Goal: Book appointment/travel/reservation

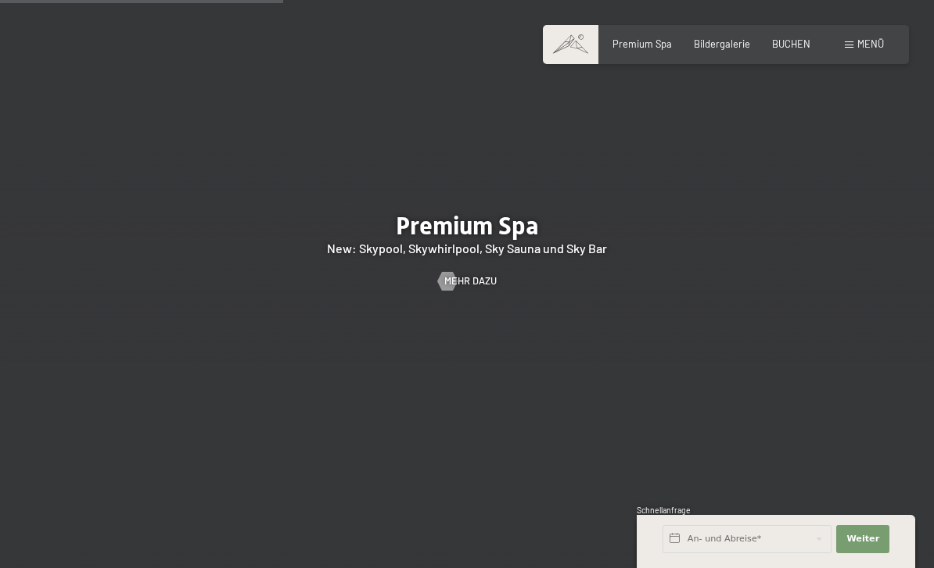
scroll to position [1708, 0]
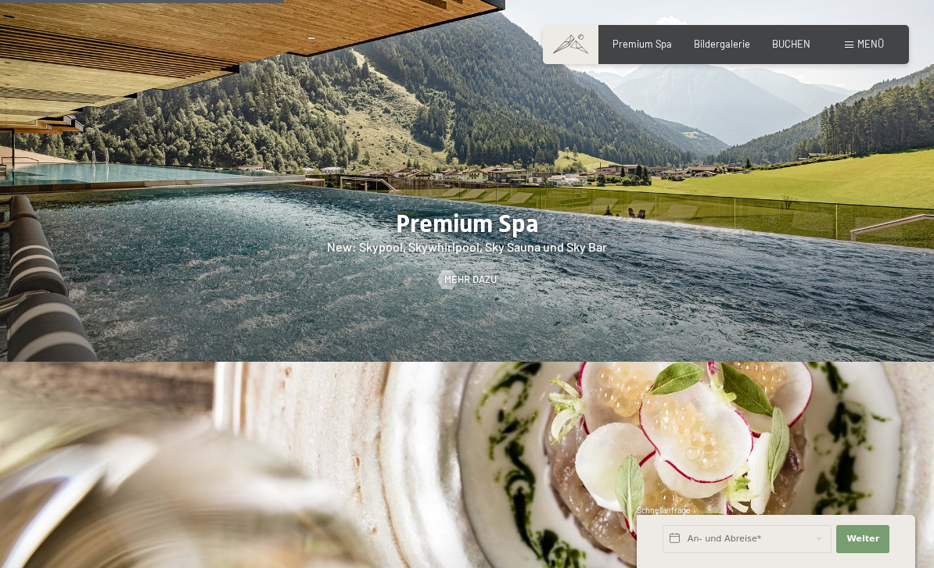
click at [482, 273] on link "Mehr dazu" at bounding box center [467, 280] width 59 height 14
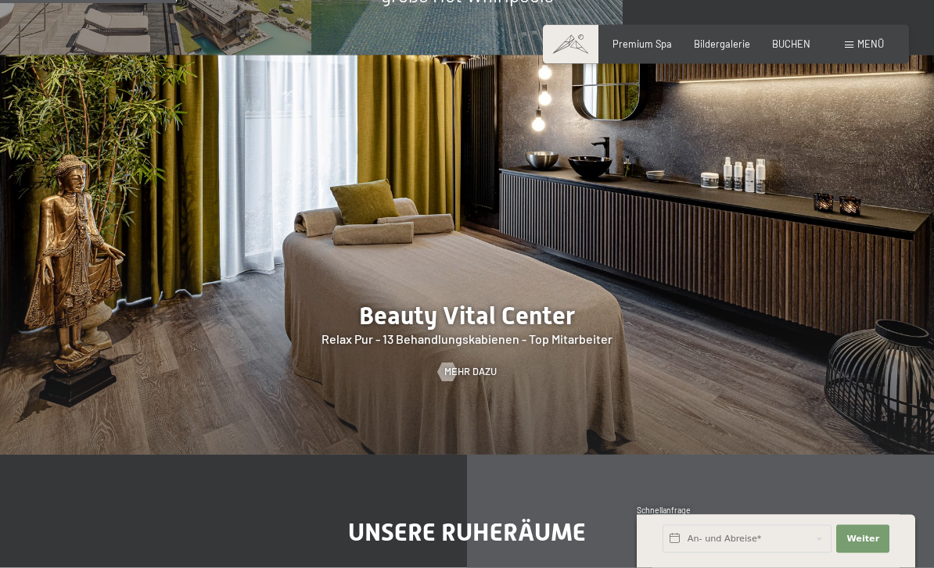
scroll to position [1763, 0]
click at [482, 374] on span "Mehr dazu" at bounding box center [470, 372] width 52 height 14
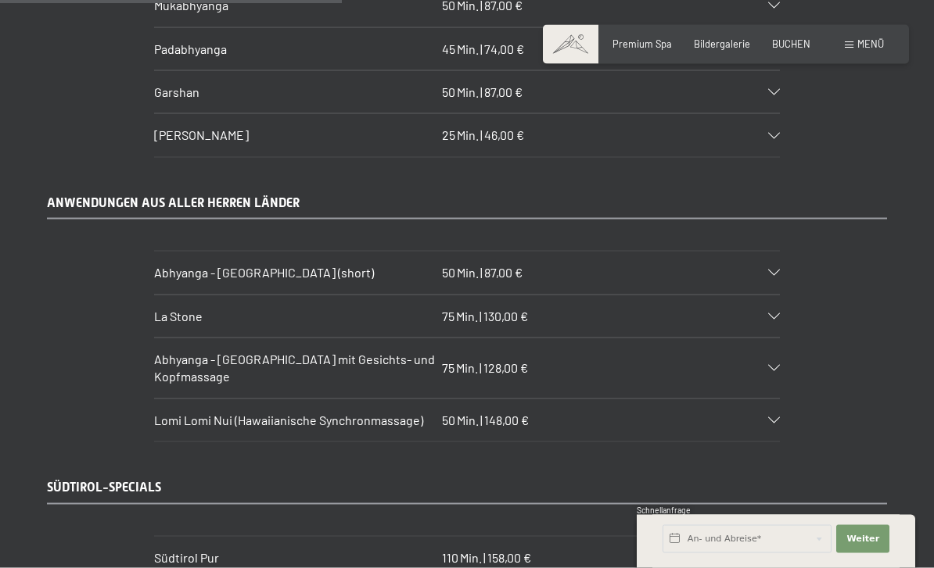
scroll to position [3608, 0]
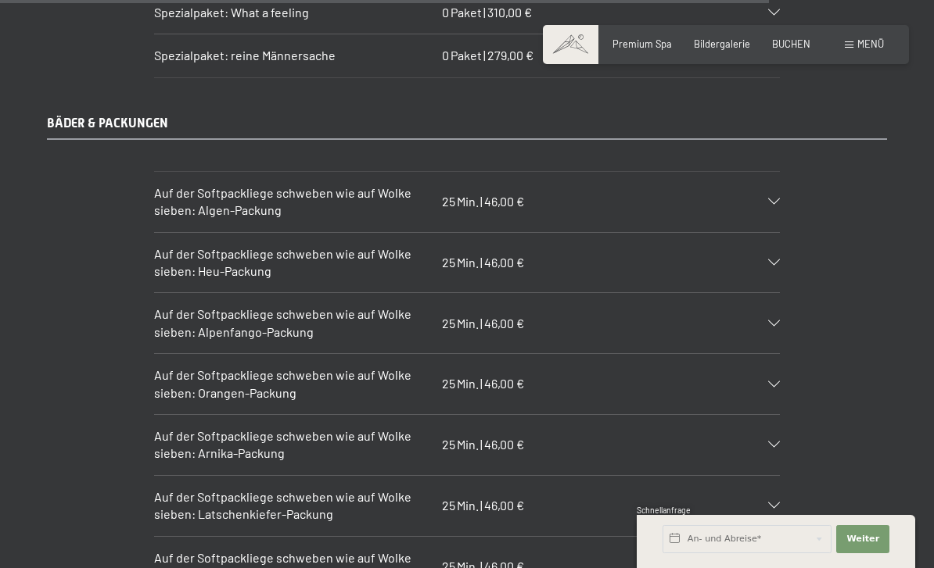
scroll to position [8126, 0]
click at [780, 475] on section "Auf der Softpackliege schweben wie auf Wolke sieben: Latschenkiefer-Packung 25 …" at bounding box center [467, 506] width 626 height 62
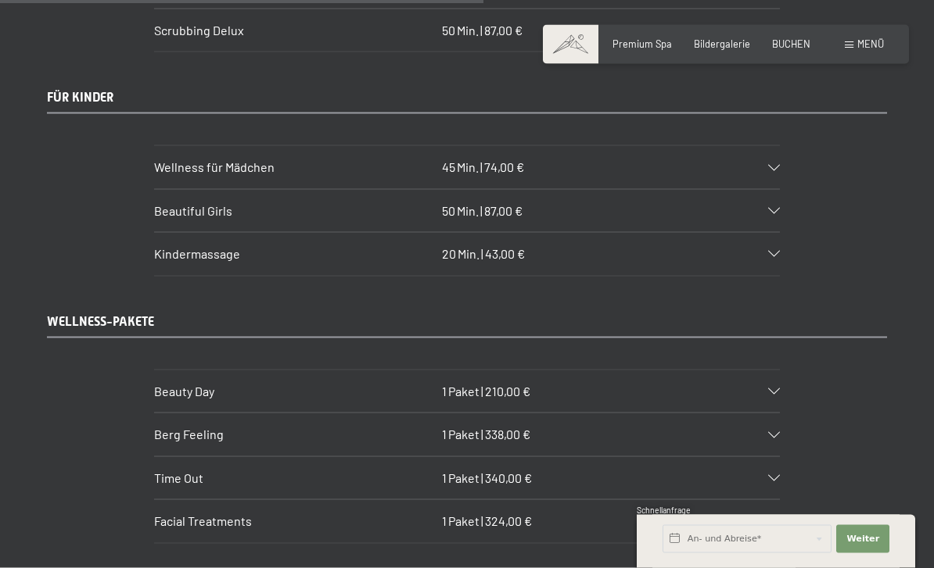
scroll to position [5172, 0]
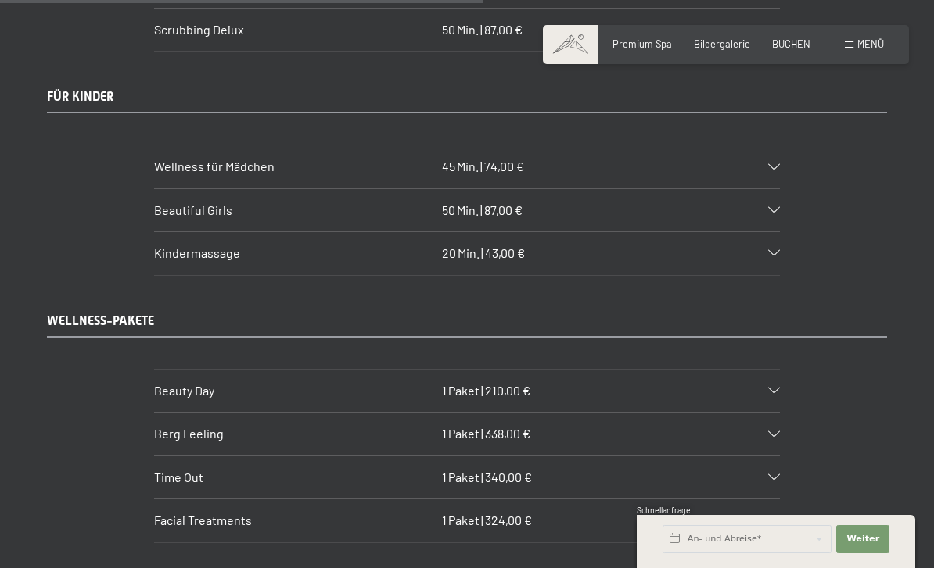
click at [780, 412] on section "Berg Feeling 1 Paket | 338,00 € 1 Gsund Belvita Treatment de Luxe 1 Südtirol pu…" at bounding box center [467, 434] width 626 height 44
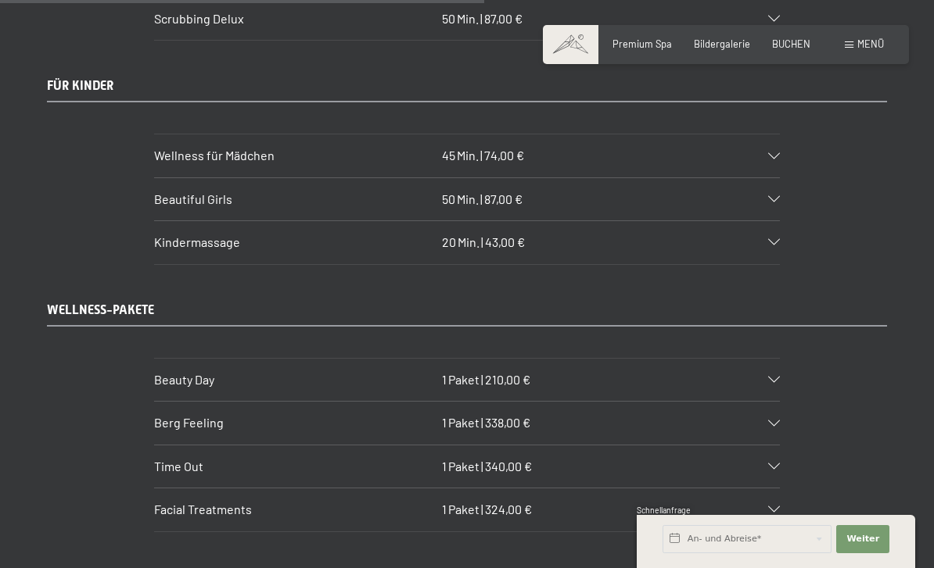
scroll to position [5186, 0]
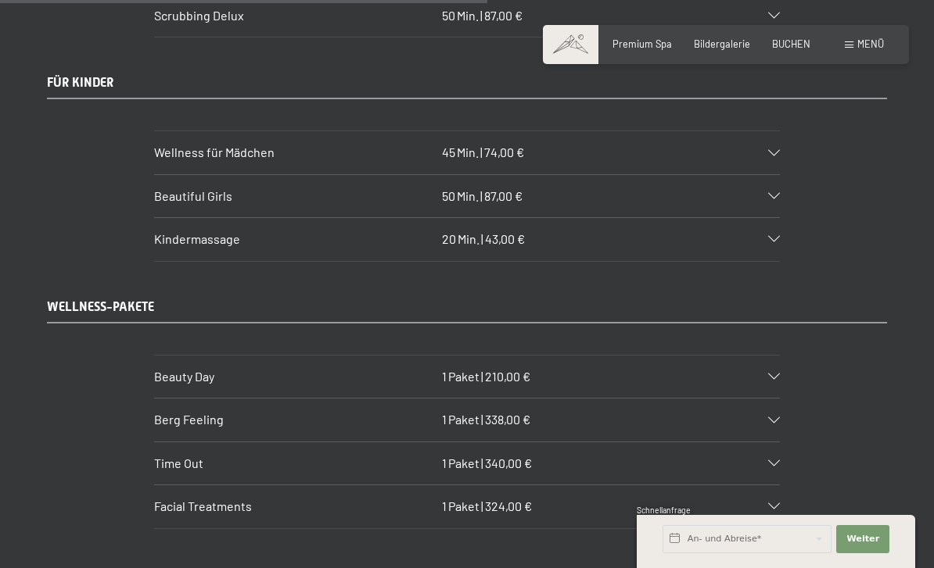
click at [780, 398] on section "Berg Feeling 1 Paket | 338,00 € 1 Gsund Belvita Treatment de Luxe 1 Südtirol pu…" at bounding box center [467, 420] width 626 height 44
click at [775, 418] on icon at bounding box center [774, 421] width 12 height 6
click at [869, 554] on button "Weiter Adressfelder ausblenden" at bounding box center [862, 539] width 53 height 28
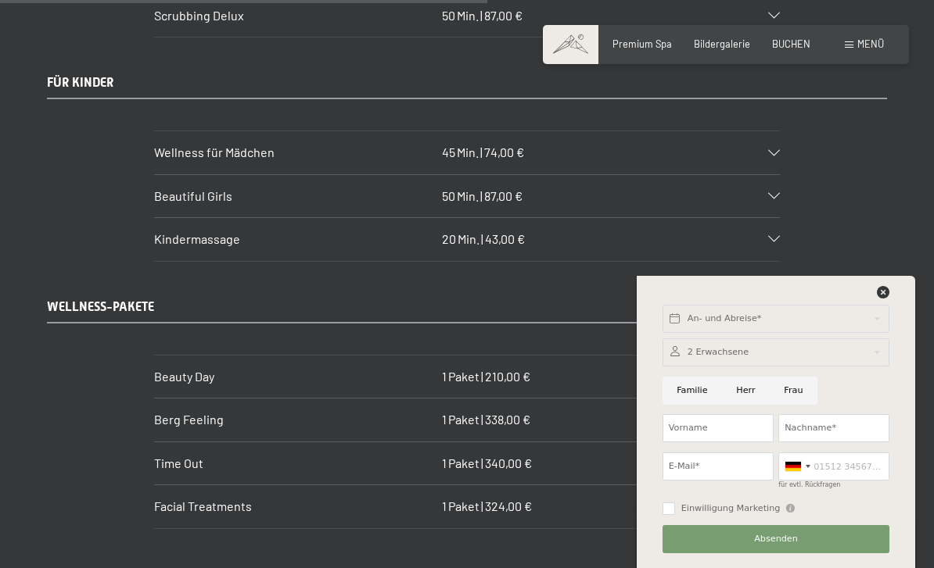
click at [898, 334] on div "An- und Abreise* Weiter Adressfelder ausblenden 2 Erwachsene 2 Erwachsene Älter…" at bounding box center [775, 422] width 247 height 292
click at [895, 340] on div "An- und Abreise* Weiter Adressfelder ausblenden 2 Erwachsene 2 Erwachsene Älter…" at bounding box center [775, 422] width 247 height 292
click at [884, 299] on icon at bounding box center [883, 292] width 13 height 13
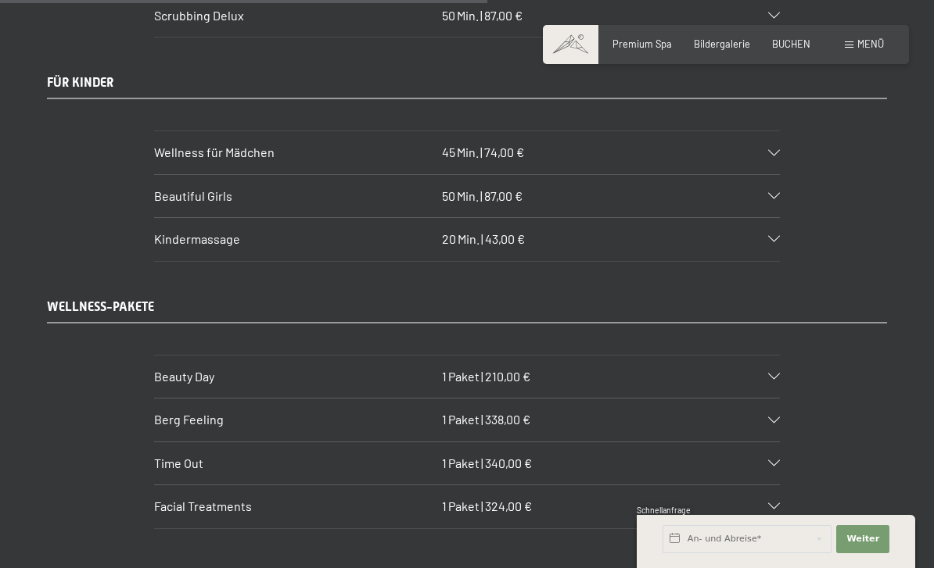
click at [776, 418] on icon at bounding box center [774, 421] width 12 height 6
click at [775, 418] on icon at bounding box center [774, 421] width 12 height 6
click at [780, 398] on section "Berg Feeling 1 Paket | 338,00 € 1 Gsund Belvita Treatment de Luxe 1 Südtirol pu…" at bounding box center [467, 420] width 626 height 44
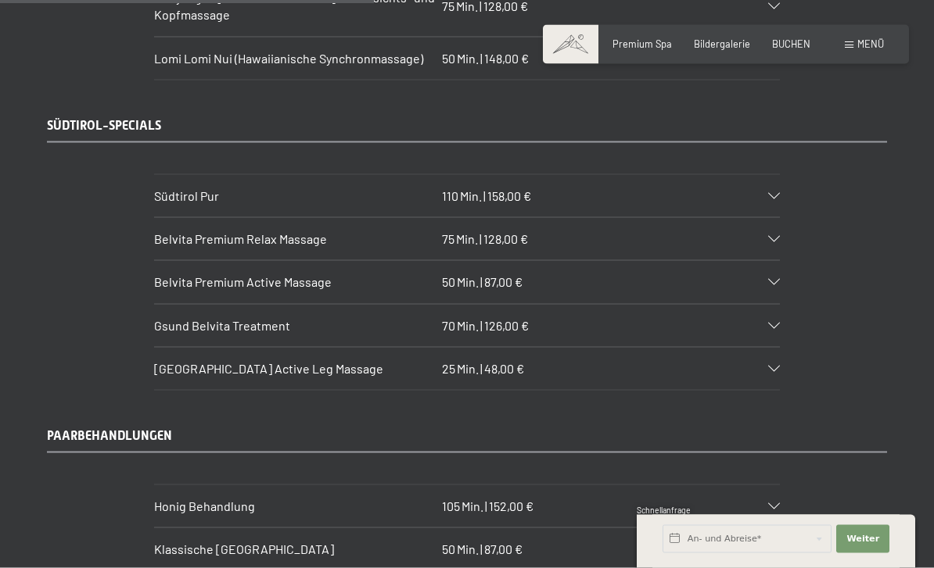
scroll to position [3961, 0]
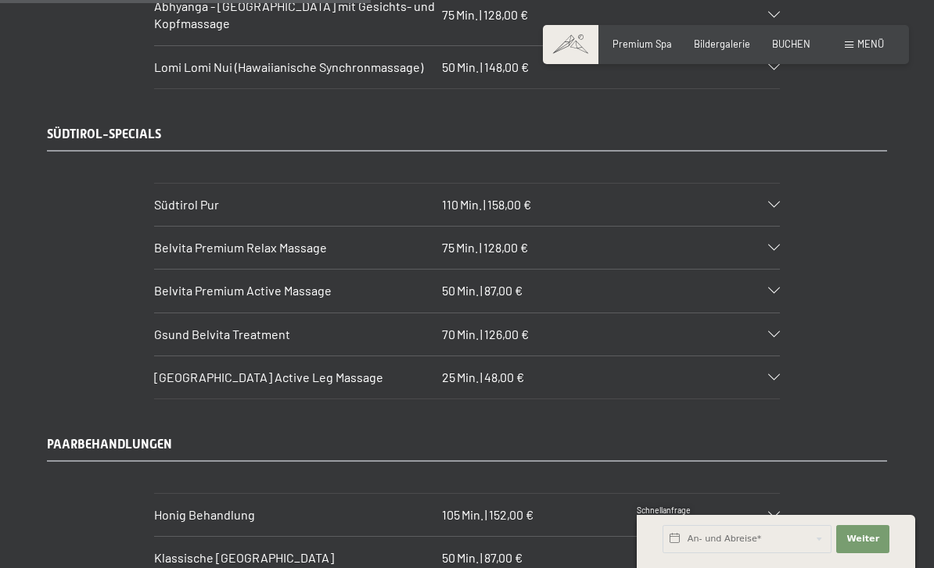
click at [780, 183] on section "Südtirol Pur 110 Min. | 158,00 € Wohltuende Pflege für den ganzen Körper. Die B…" at bounding box center [467, 205] width 626 height 44
click at [776, 184] on div "Südtirol Pur 110 Min. | 158,00 €" at bounding box center [467, 205] width 626 height 42
click at [779, 202] on icon at bounding box center [774, 205] width 12 height 6
click at [780, 285] on section "Belvita Premium Active Massage 50 Min. | 87,00 € Aktivierende Massage von Rücke…" at bounding box center [467, 291] width 626 height 44
click at [778, 202] on icon at bounding box center [774, 205] width 12 height 6
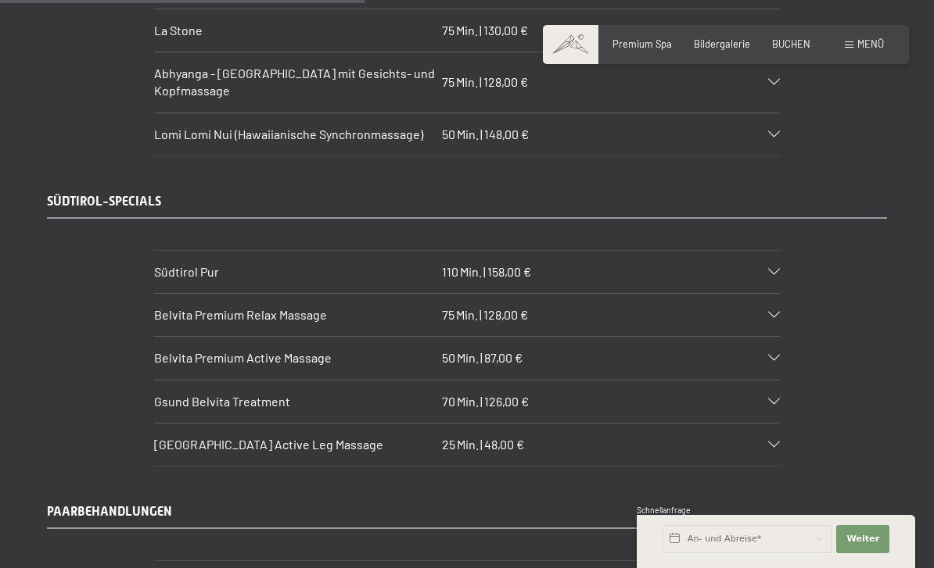
scroll to position [3892, 0]
click at [771, 271] on icon at bounding box center [774, 274] width 12 height 6
click at [620, 253] on div "Südtirol Pur 110 Min. | 158,00 €" at bounding box center [467, 274] width 626 height 42
click at [590, 253] on div "Südtirol Pur 110 Min. | 158,00 €" at bounding box center [467, 274] width 626 height 42
click at [203, 260] on div "Südtirol Pur 110 Min. | 158,00 €" at bounding box center [467, 274] width 626 height 42
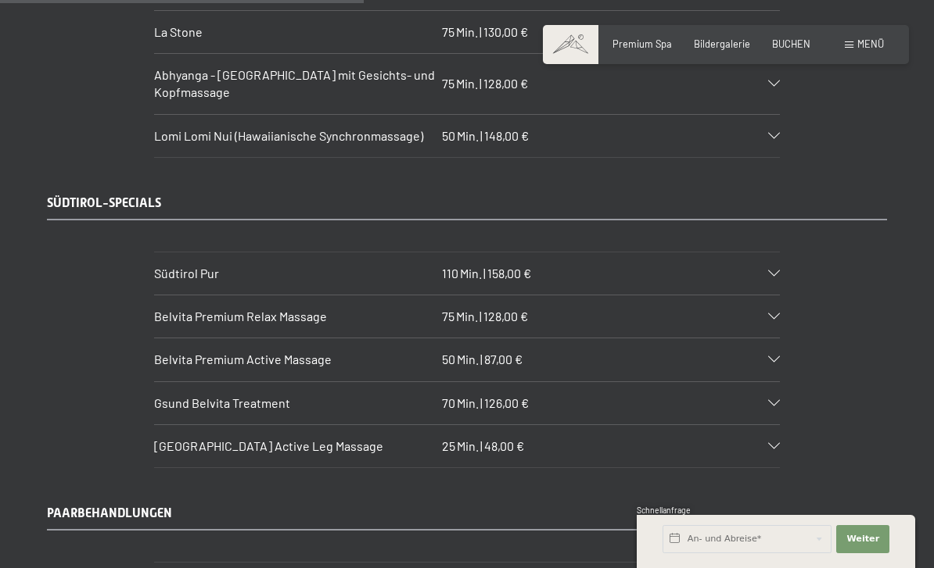
click at [219, 265] on h3 "Südtirol Pur" at bounding box center [295, 273] width 282 height 17
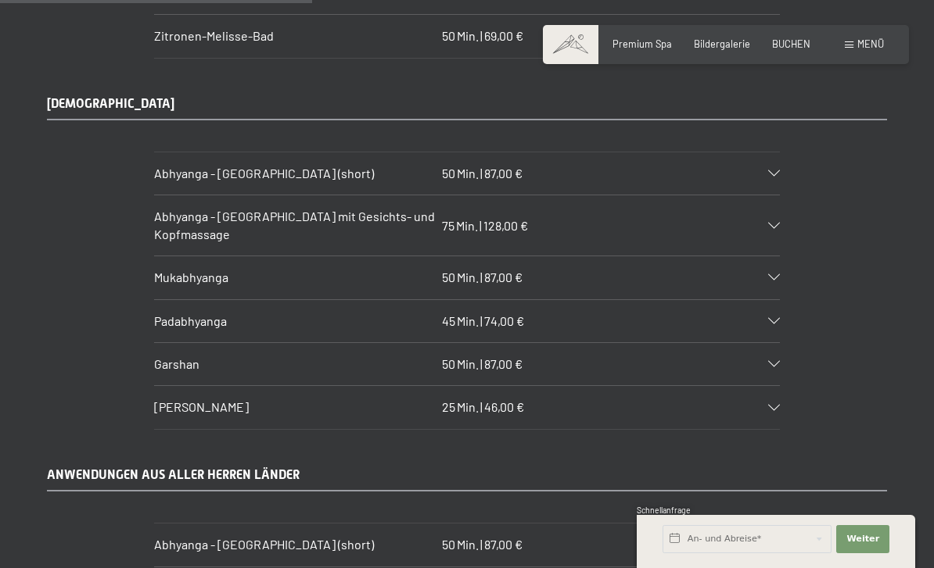
scroll to position [3332, 0]
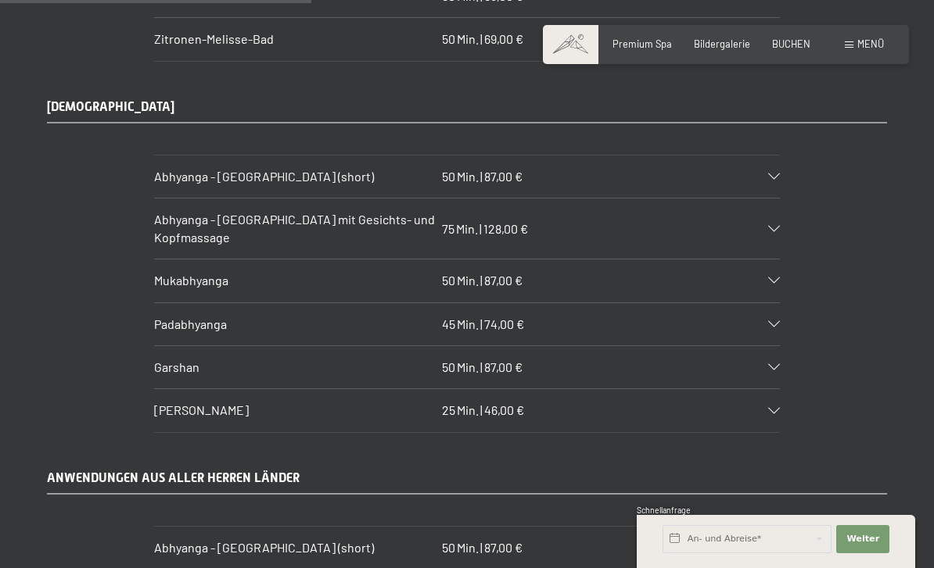
click at [780, 348] on section "Garshan 50 Min. | 87,00 € Die trockene Rohseidenhandschuh-Massage für den ganze…" at bounding box center [467, 368] width 626 height 44
click at [780, 346] on section "Garshan 50 Min. | 87,00 € Die trockene Rohseidenhandschuh-Massage für den ganze…" at bounding box center [467, 368] width 626 height 44
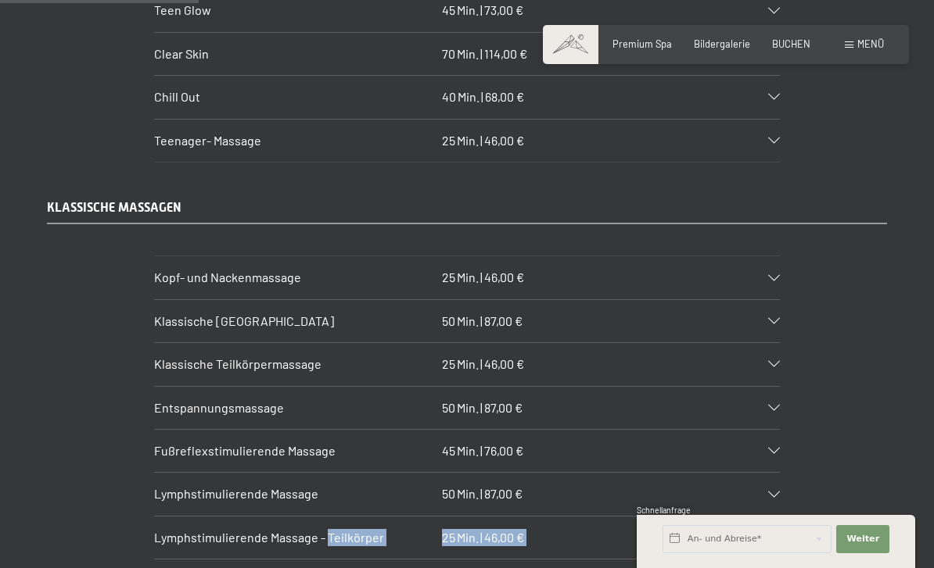
scroll to position [2123, 0]
